Goal: Information Seeking & Learning: Learn about a topic

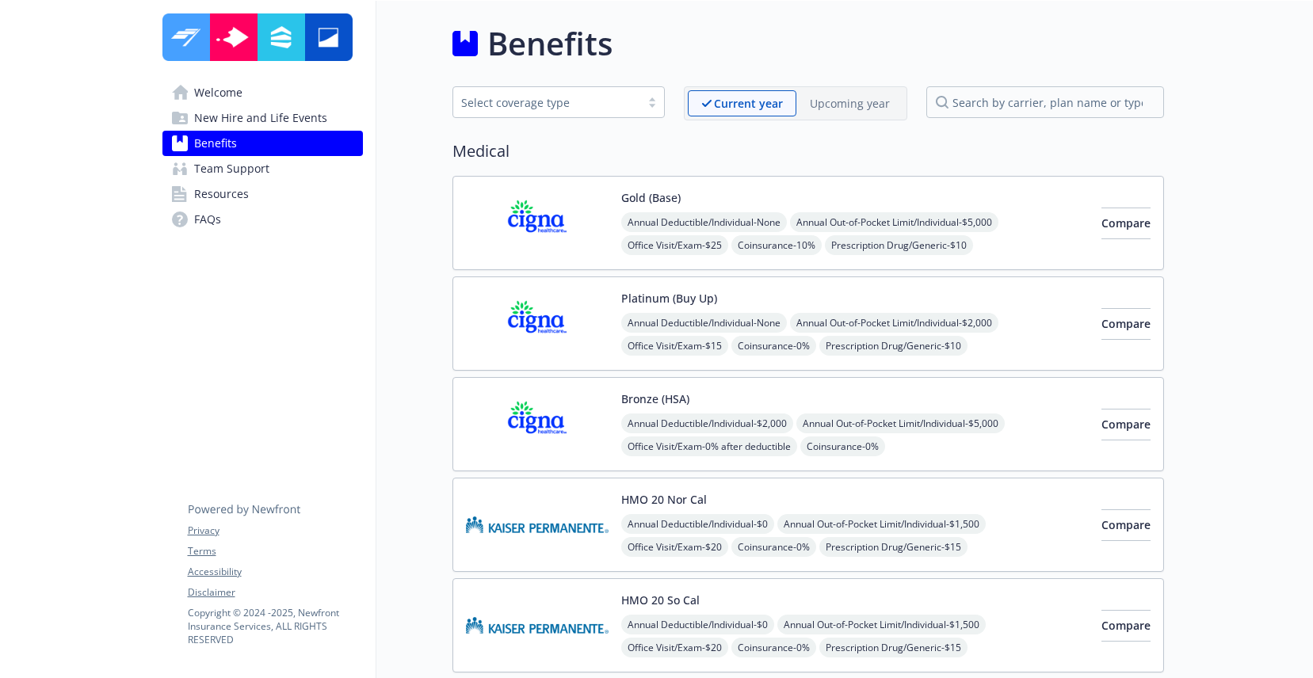
click at [579, 418] on img at bounding box center [537, 424] width 143 height 67
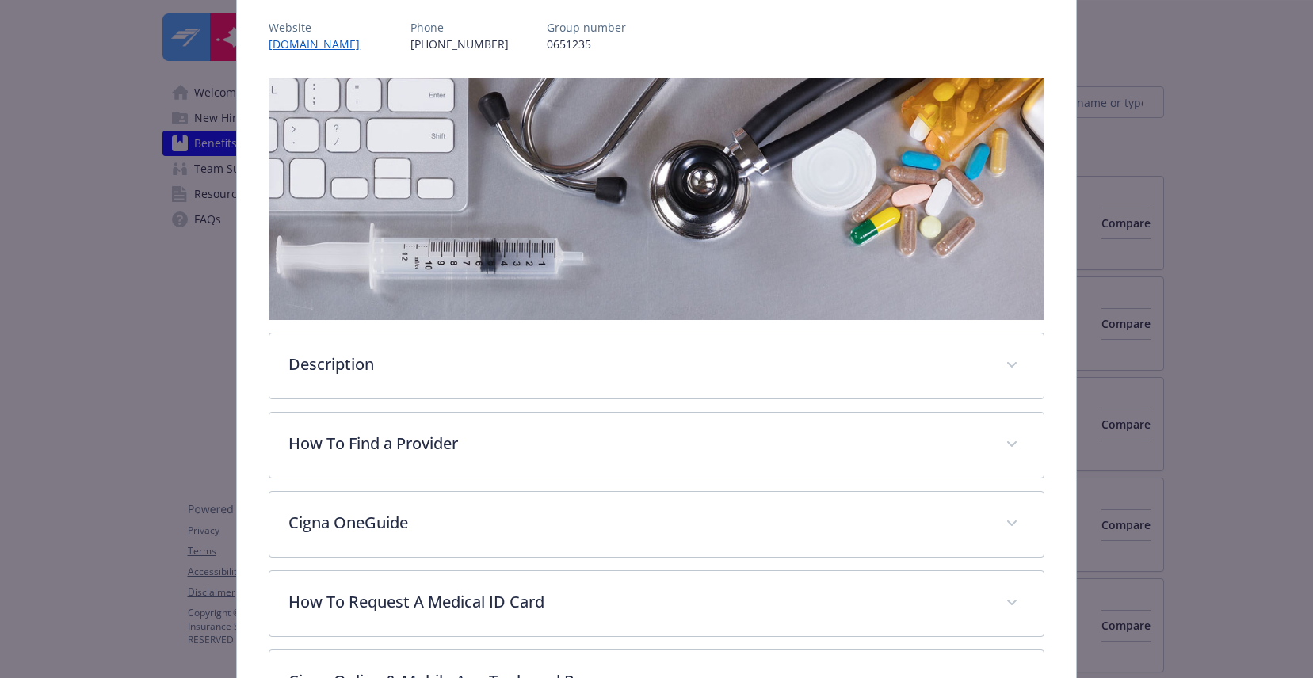
scroll to position [252, 0]
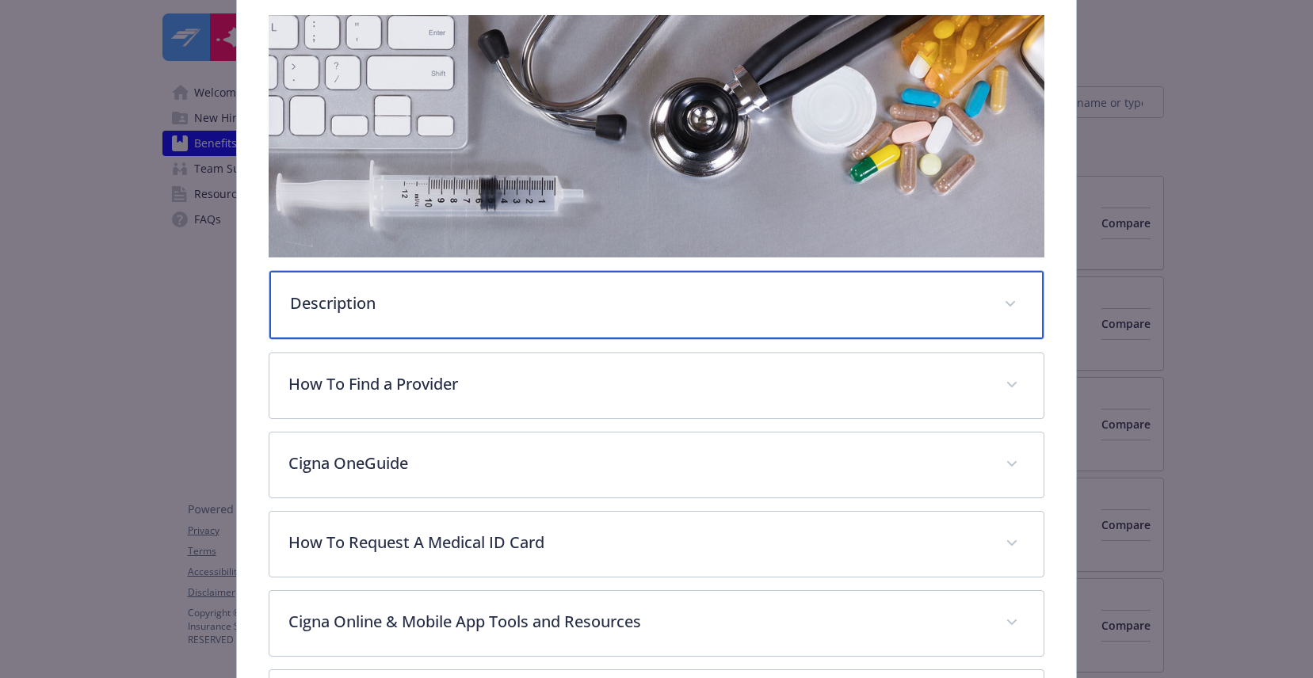
click at [406, 320] on div "Description" at bounding box center [655, 305] width 773 height 68
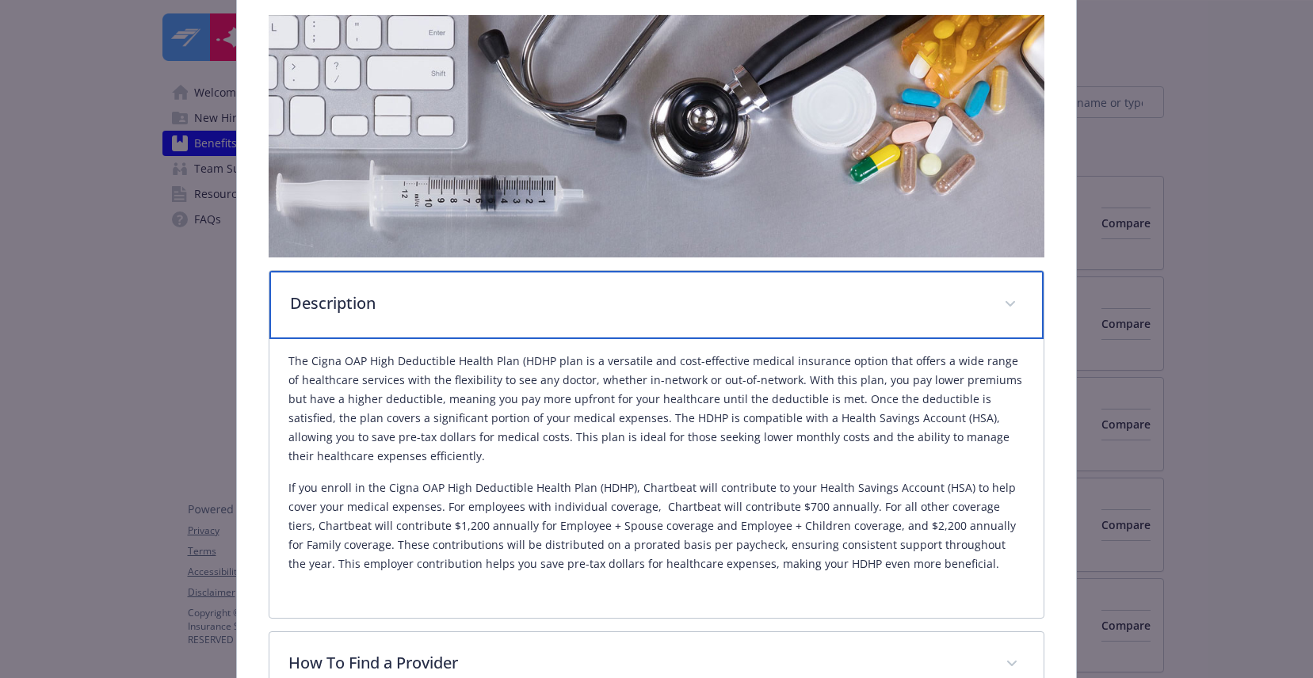
click at [490, 296] on p "Description" at bounding box center [637, 304] width 694 height 24
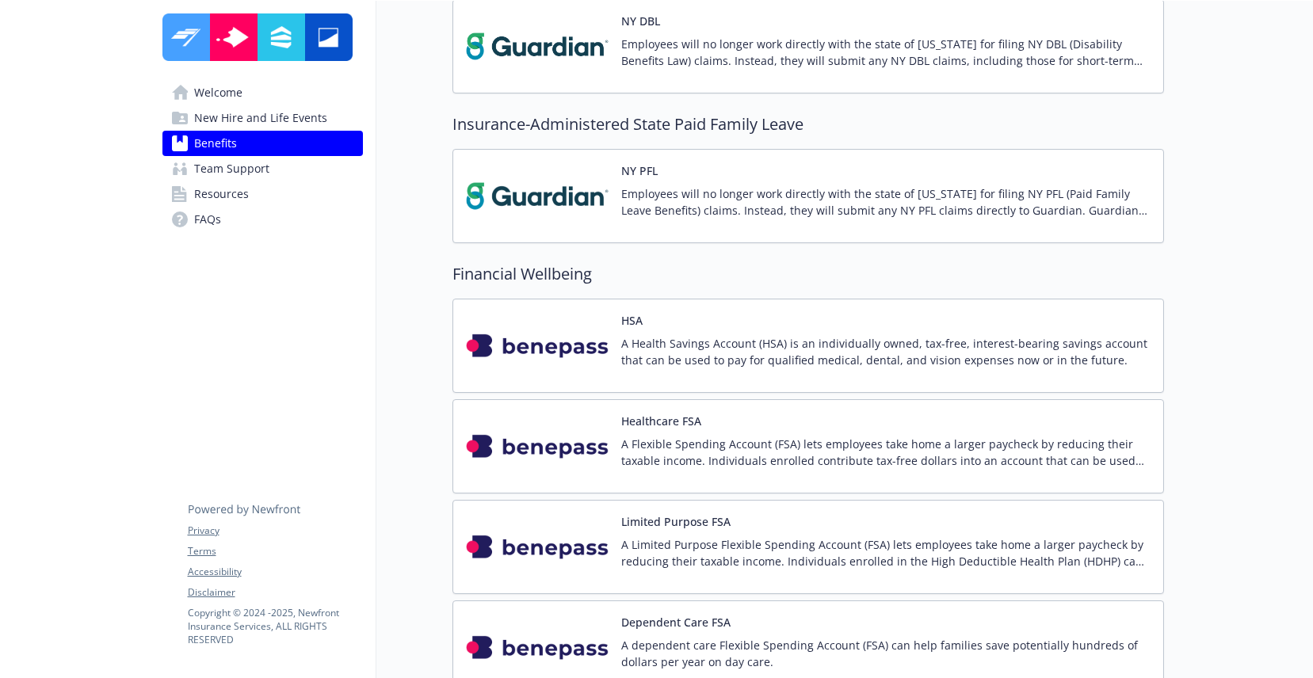
scroll to position [2065, 0]
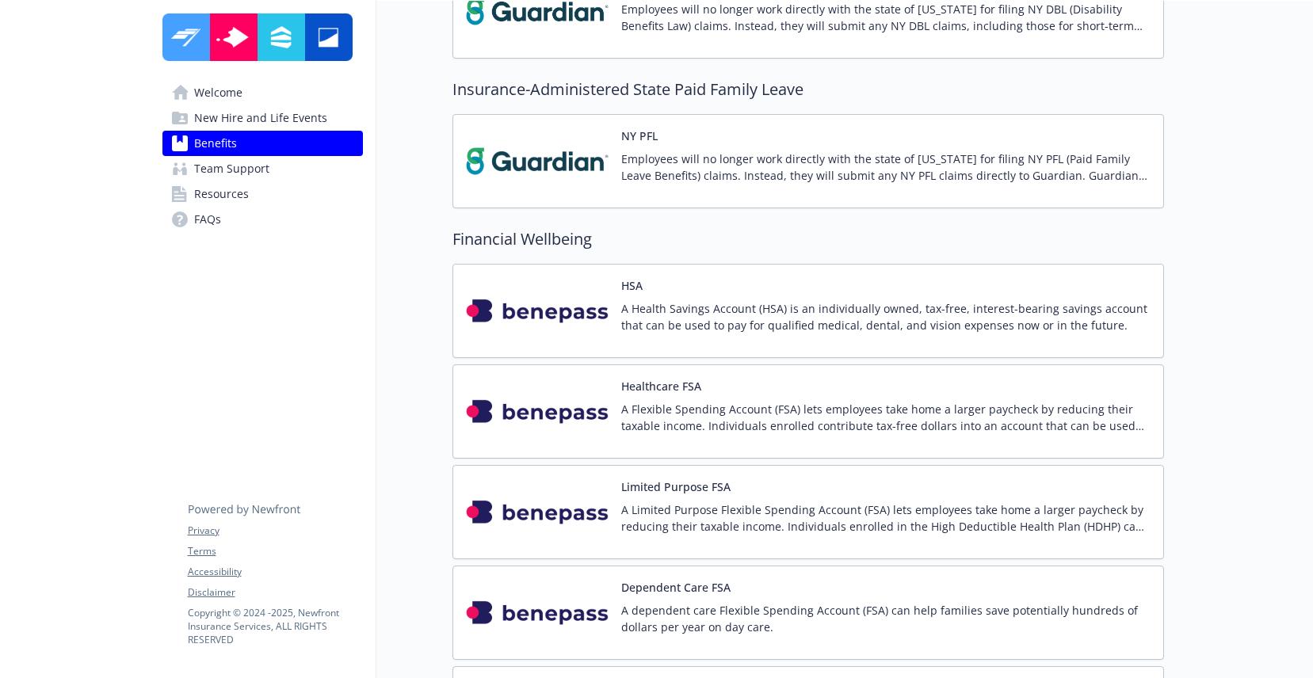
click at [589, 329] on img at bounding box center [537, 310] width 143 height 67
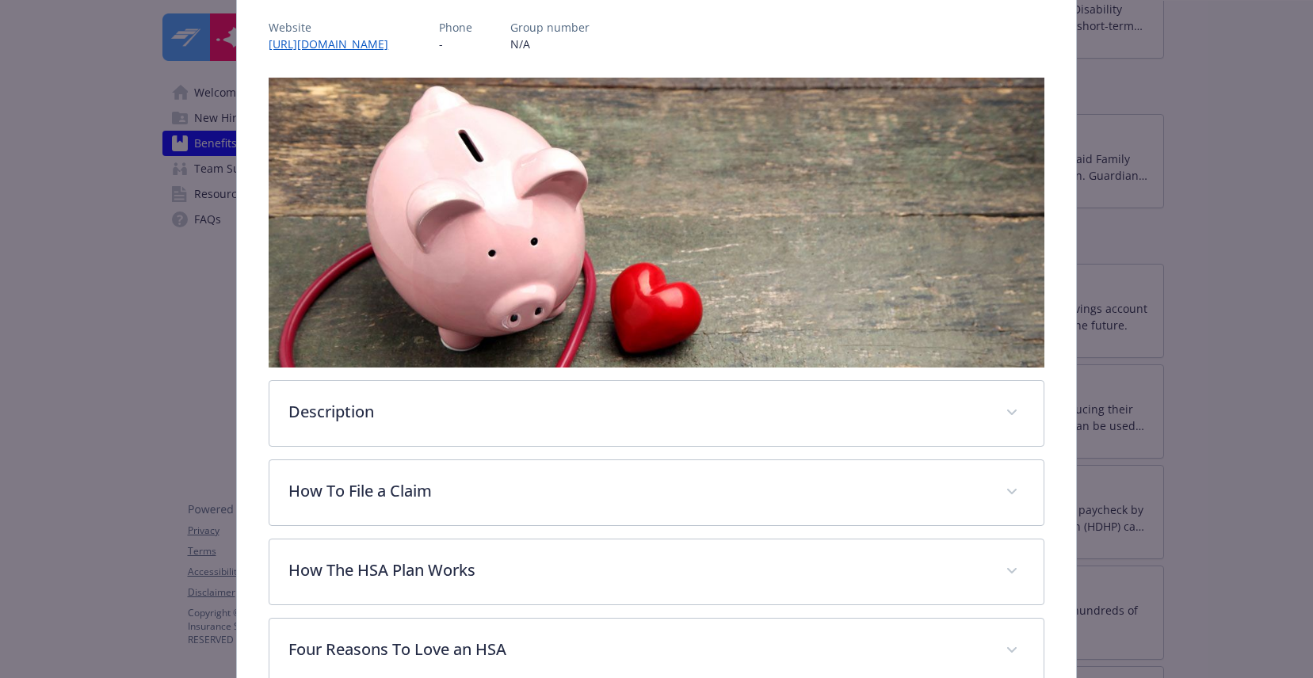
scroll to position [219, 0]
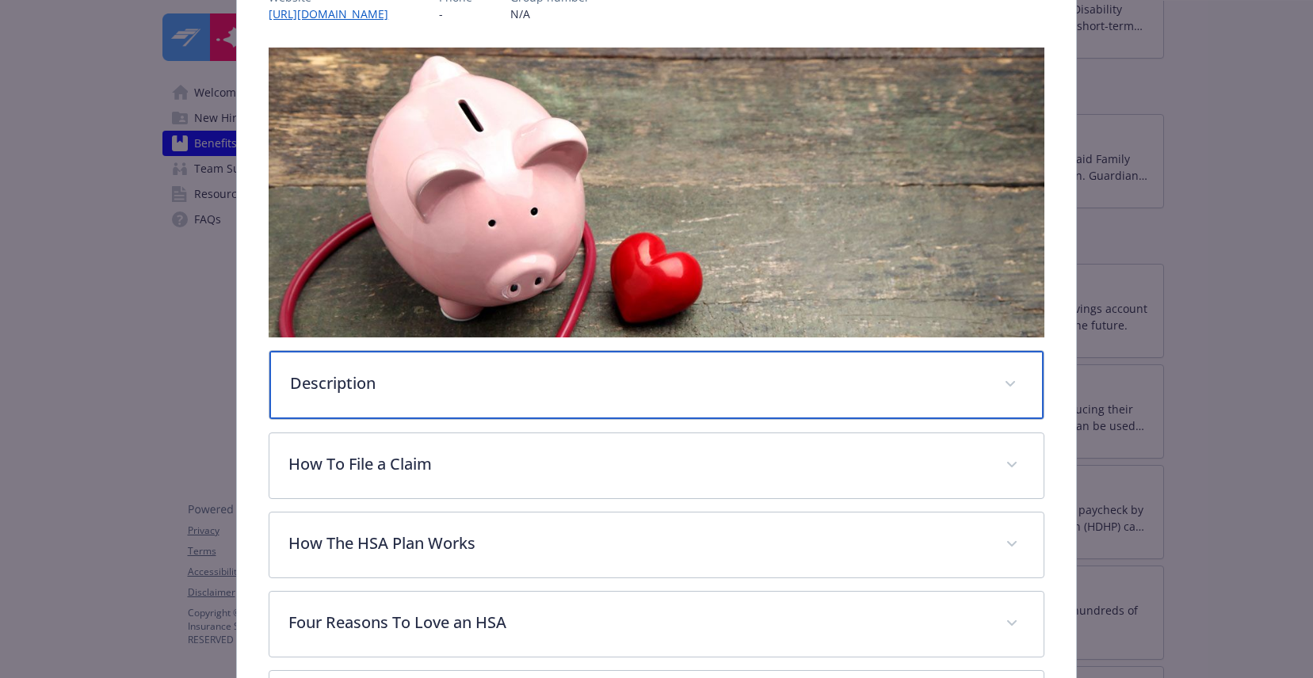
click at [563, 380] on p "Description" at bounding box center [637, 384] width 694 height 24
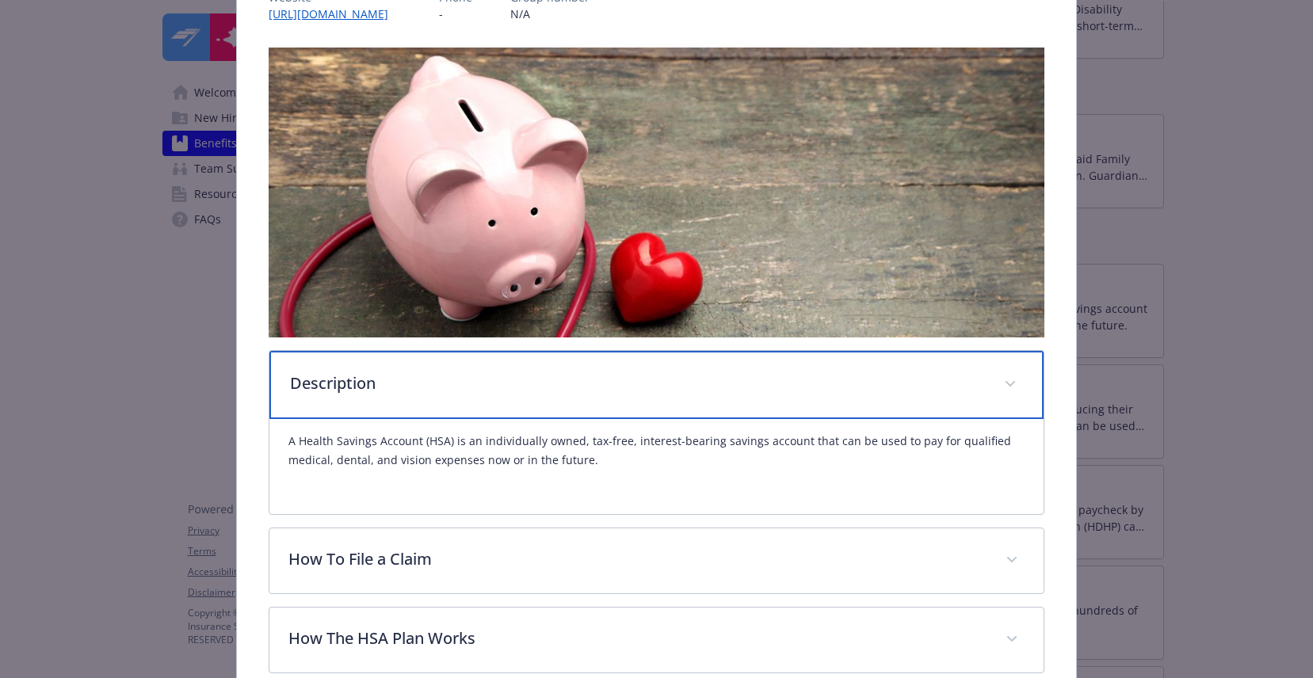
click at [563, 380] on p "Description" at bounding box center [637, 384] width 694 height 24
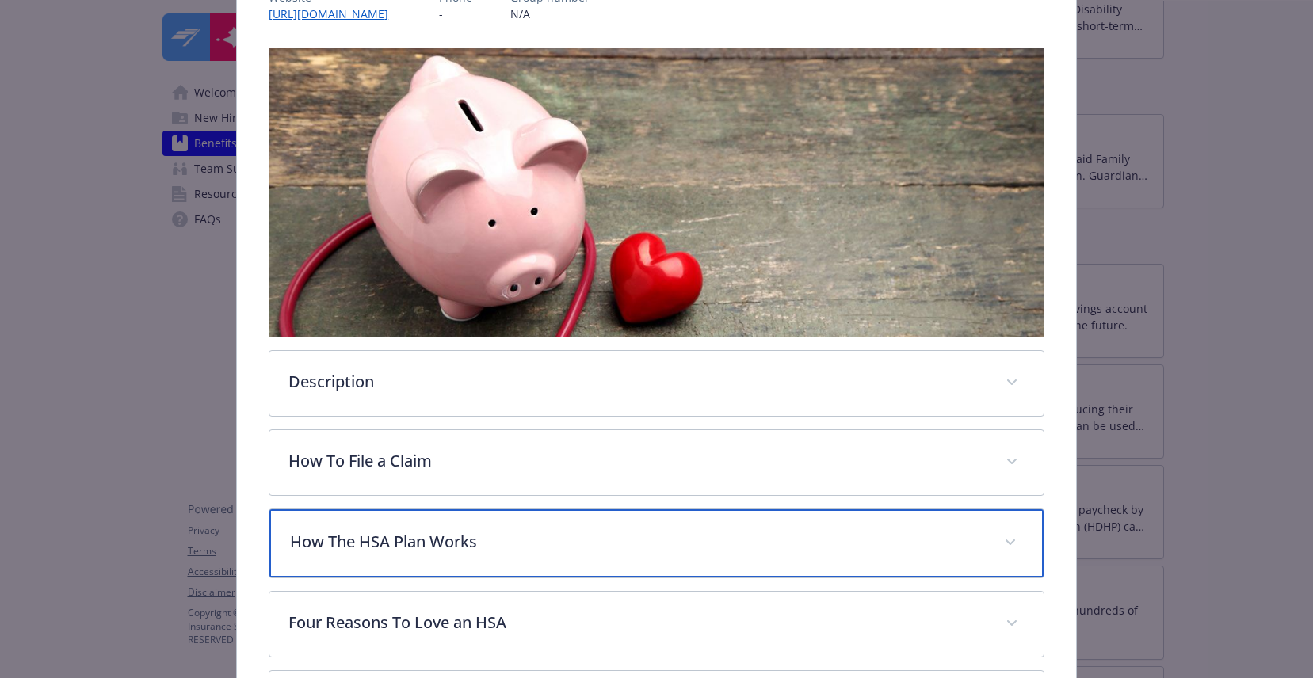
click at [533, 548] on p "How The HSA Plan Works" at bounding box center [637, 542] width 694 height 24
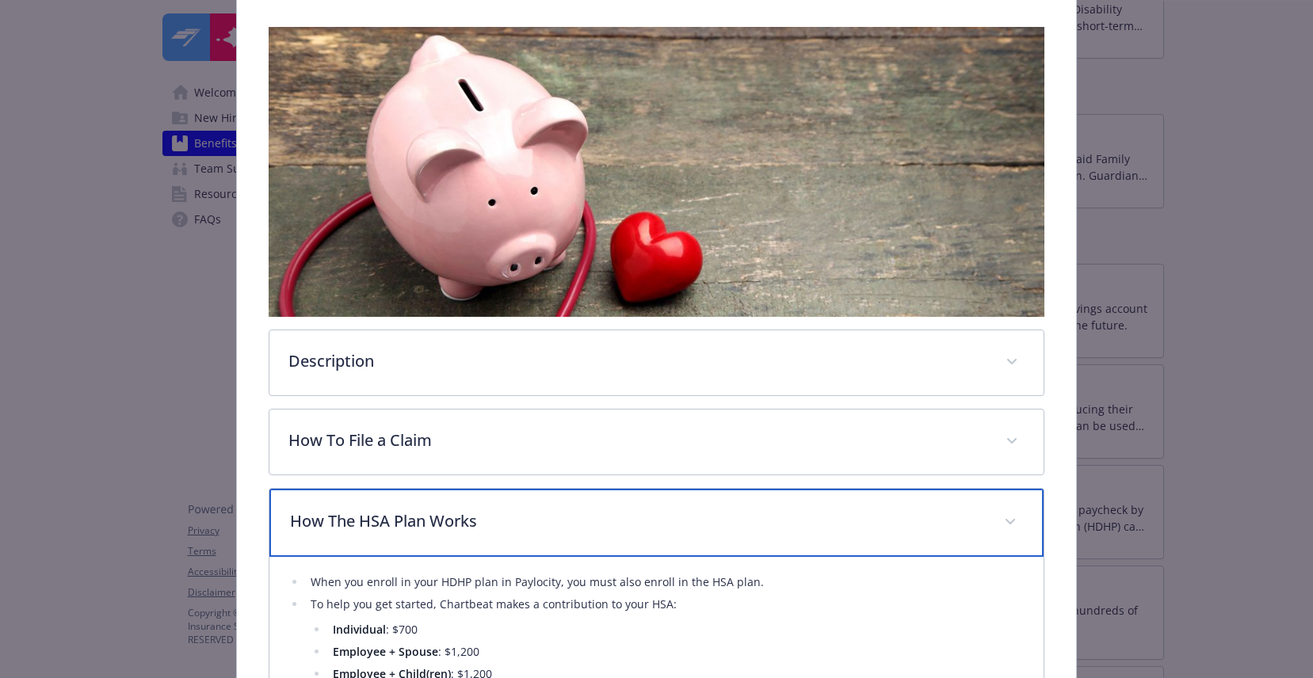
scroll to position [238, 0]
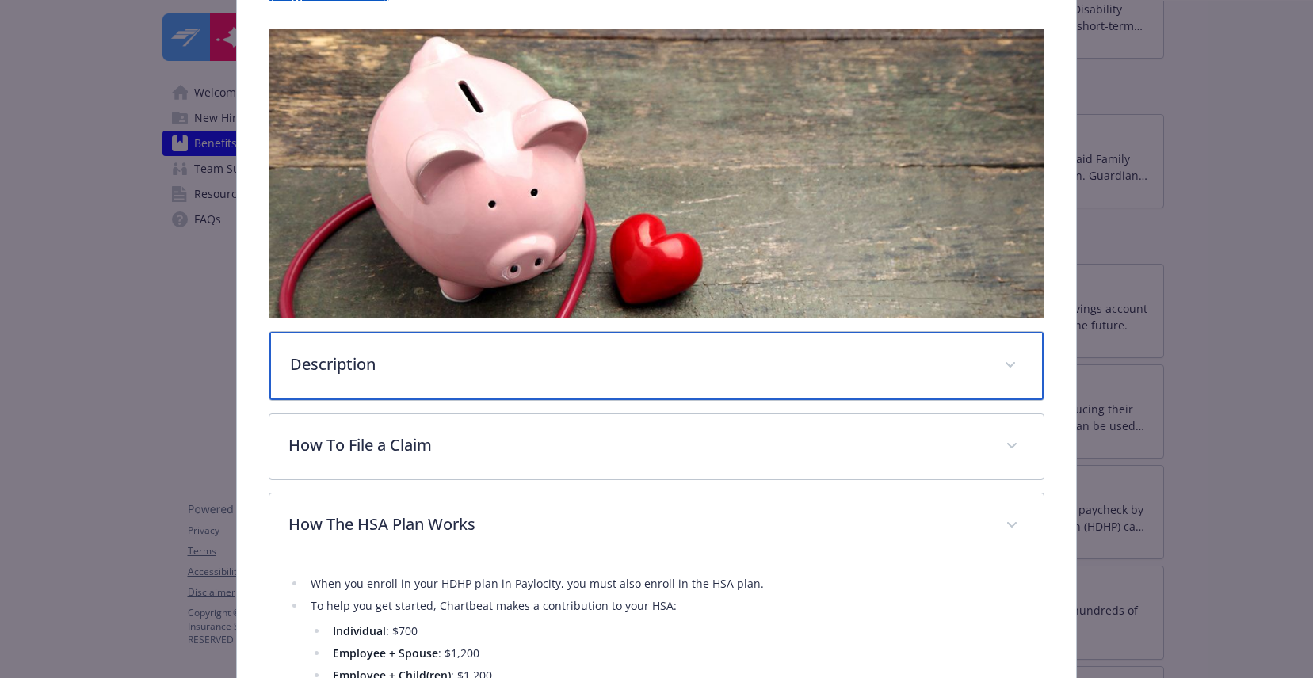
click at [463, 367] on p "Description" at bounding box center [637, 365] width 694 height 24
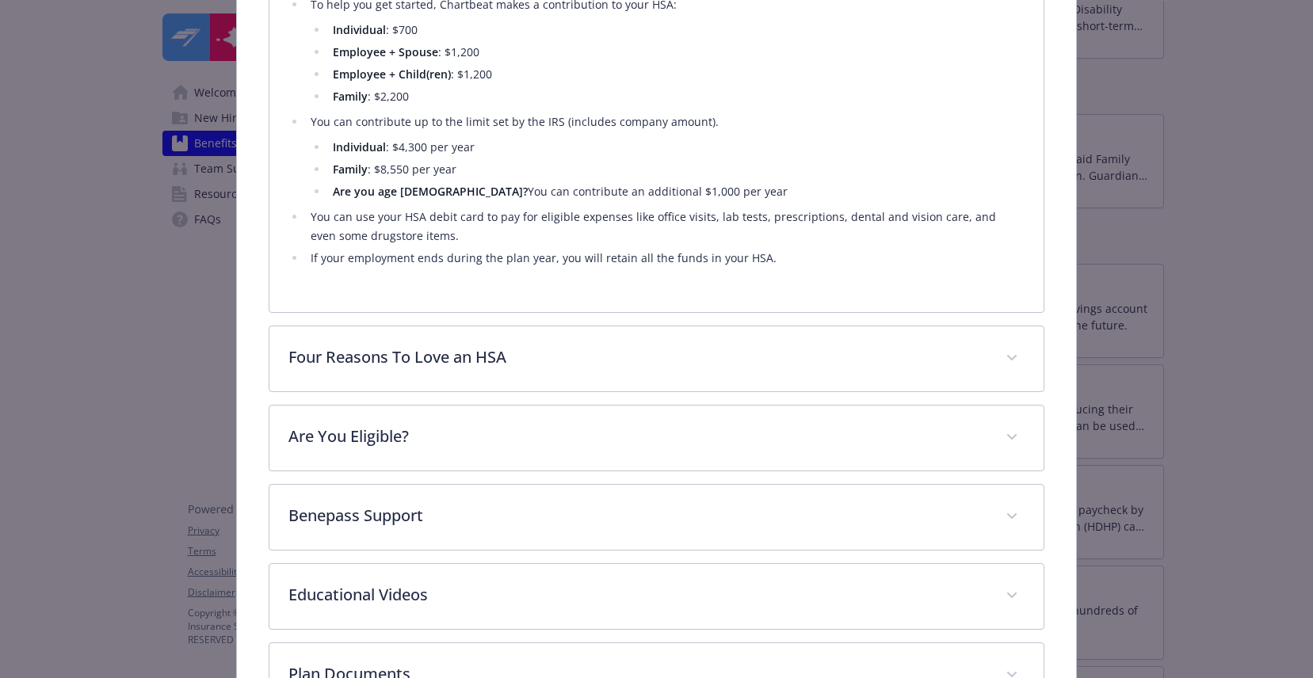
scroll to position [938, 0]
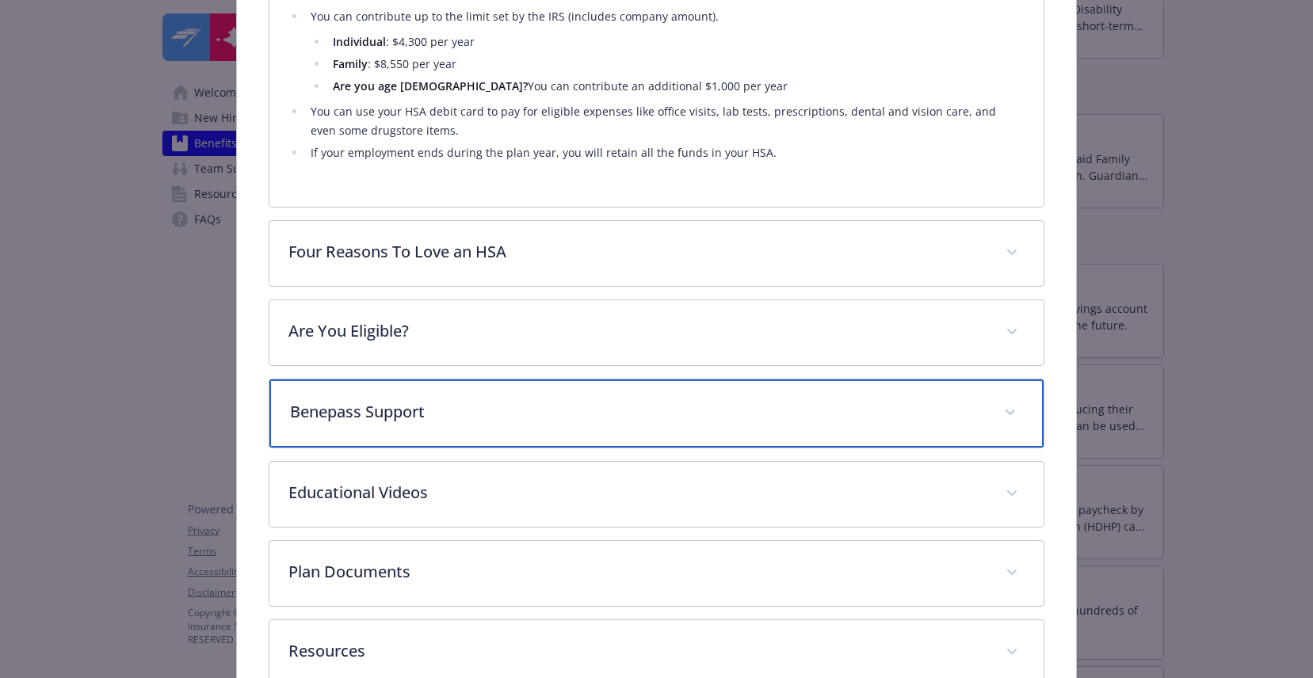
click at [443, 417] on p "Benepass Support" at bounding box center [637, 412] width 694 height 24
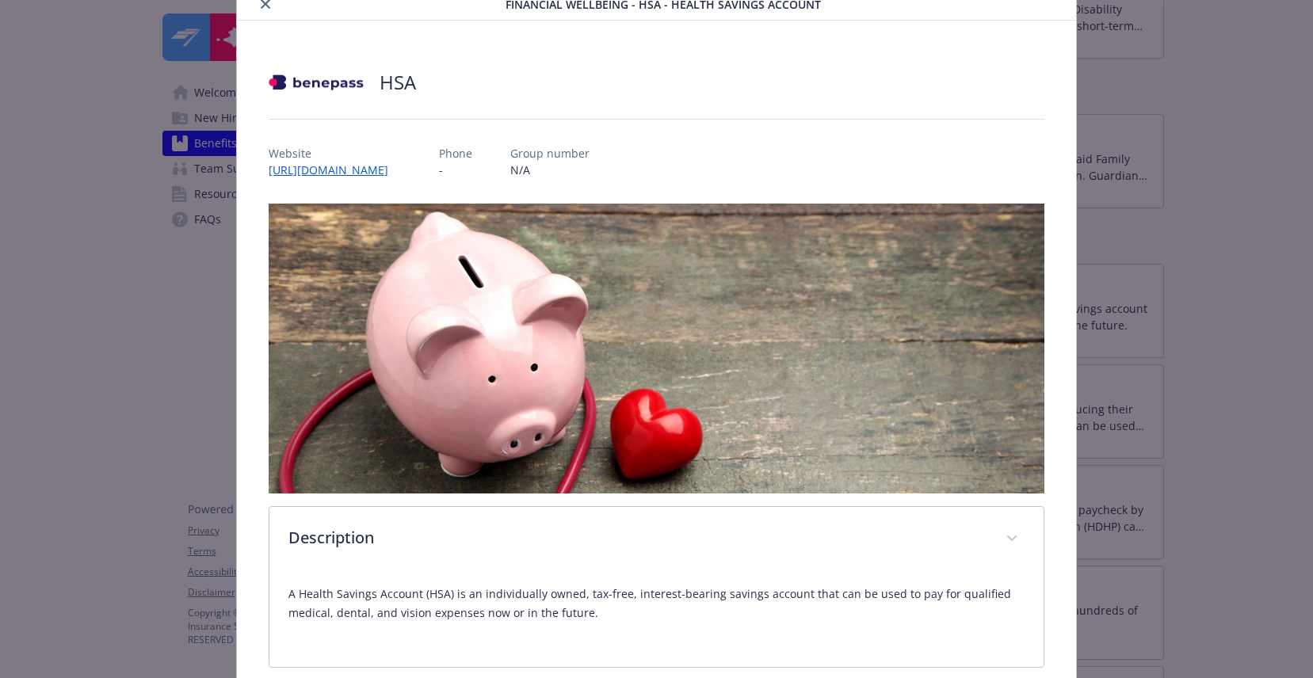
scroll to position [0, 0]
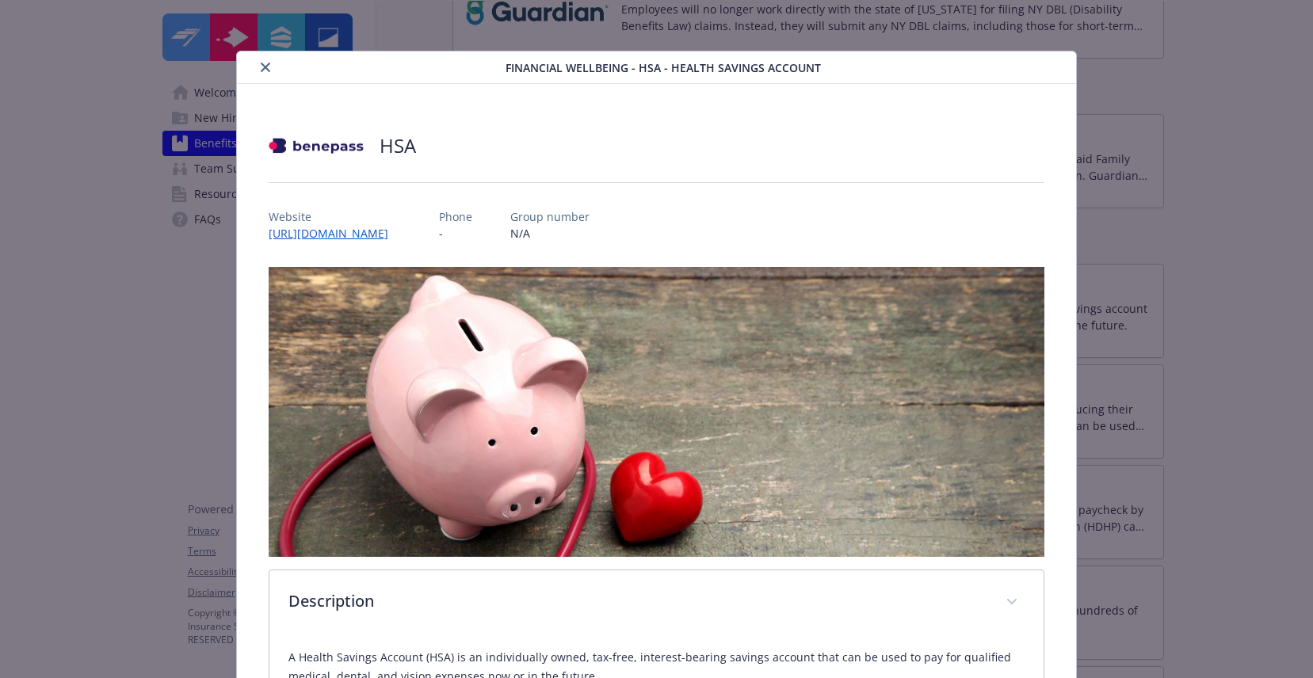
click at [264, 71] on icon "close" at bounding box center [266, 68] width 10 height 10
